Goal: Task Accomplishment & Management: Manage account settings

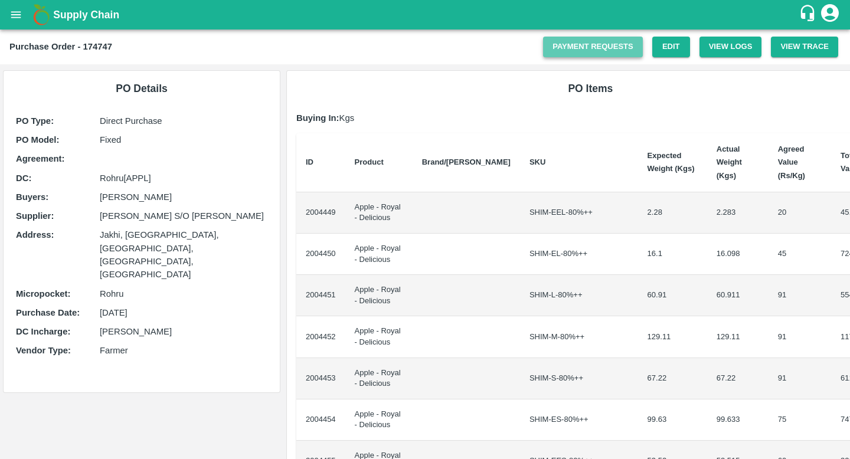
click at [614, 50] on link "Payment Requests" at bounding box center [593, 47] width 100 height 21
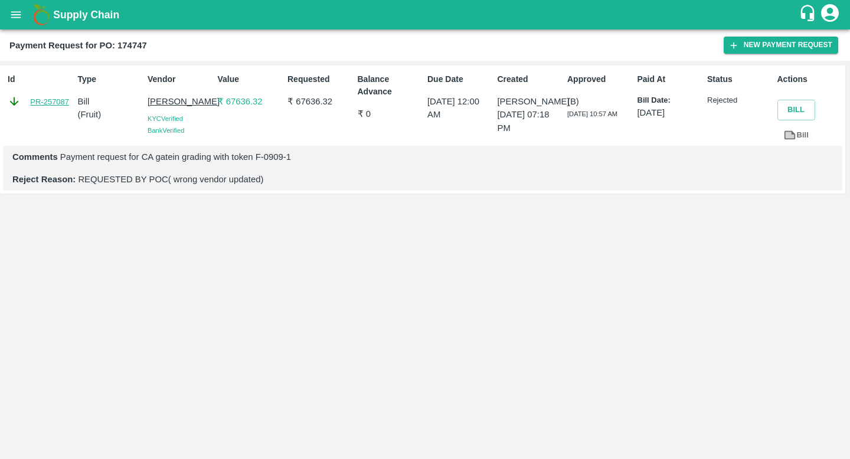
click at [40, 97] on link "PR-257087" at bounding box center [49, 102] width 39 height 12
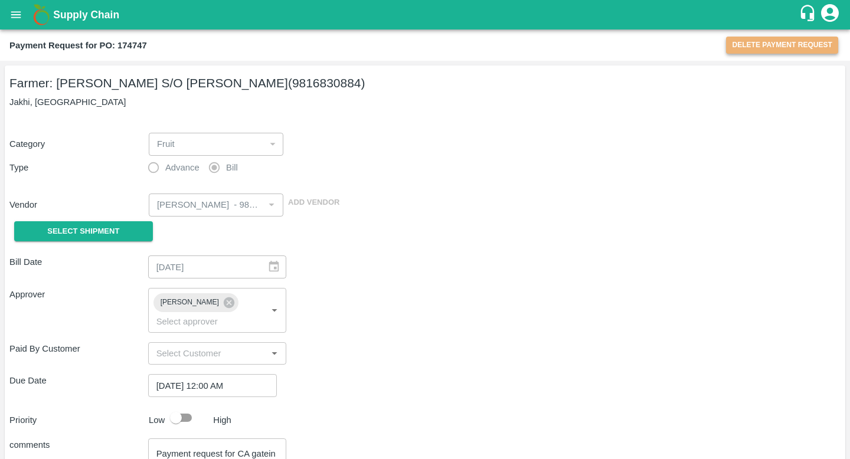
click at [741, 50] on button "Delete Payment Request" at bounding box center [782, 45] width 112 height 17
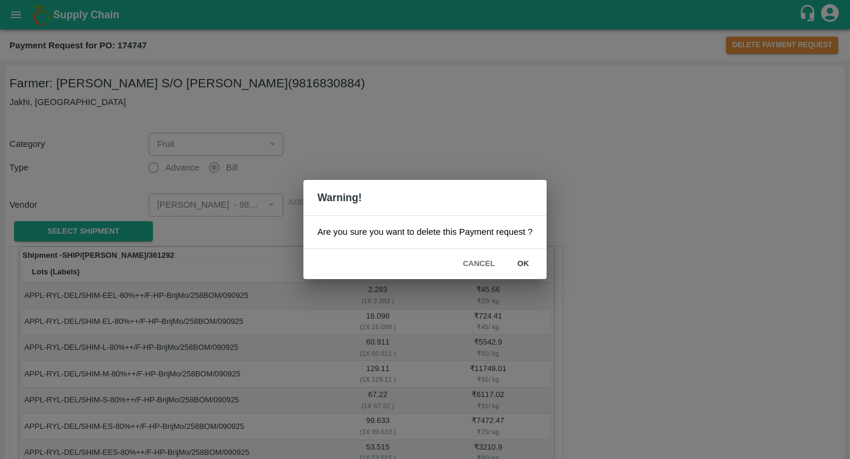
click at [483, 265] on button "Cancel" at bounding box center [478, 264] width 41 height 21
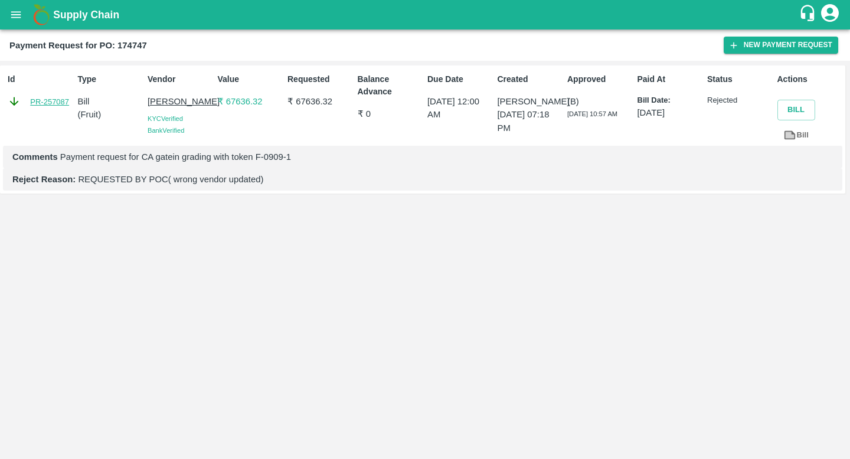
click at [48, 102] on link "PR-257087" at bounding box center [49, 102] width 39 height 12
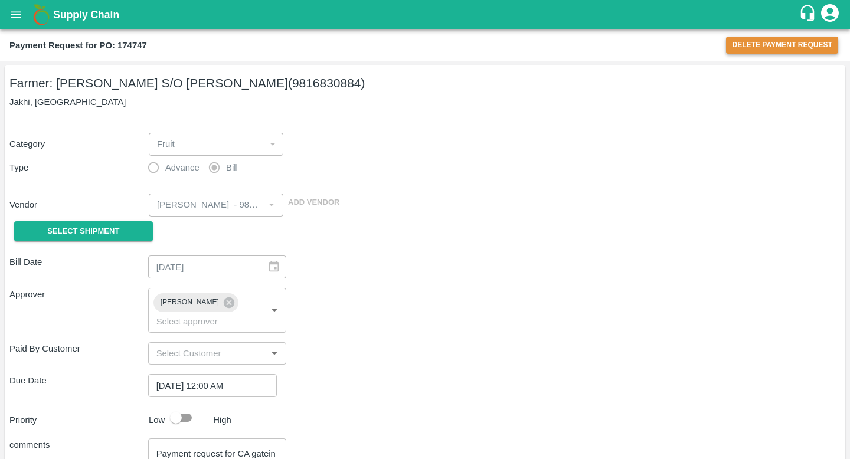
click at [796, 43] on button "Delete Payment Request" at bounding box center [782, 45] width 112 height 17
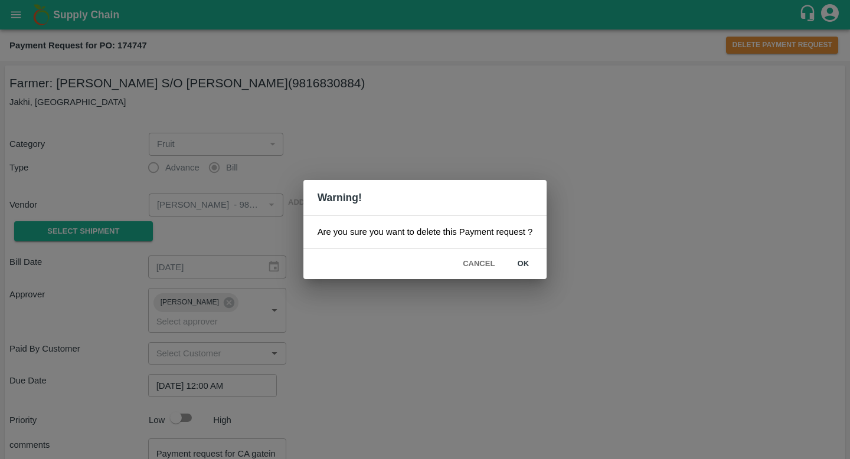
click at [518, 259] on button "ok" at bounding box center [523, 264] width 38 height 21
